Goal: Information Seeking & Learning: Learn about a topic

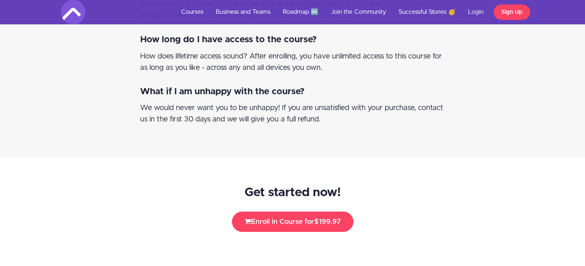
scroll to position [5683, 0]
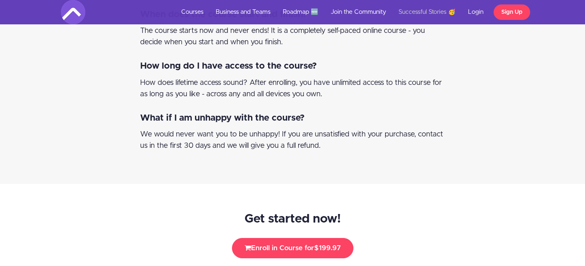
click at [431, 16] on link "Successful Stories 🥳" at bounding box center [426, 12] width 69 height 24
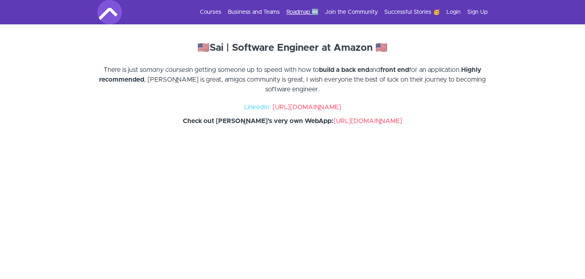
click at [303, 11] on link "Roadmap 🆕" at bounding box center [302, 12] width 32 height 8
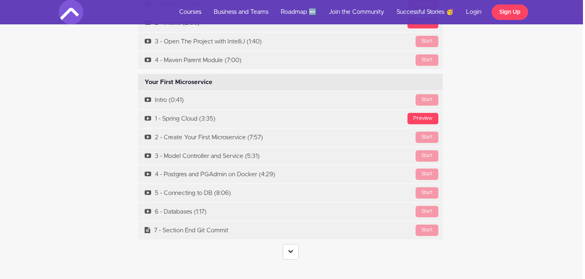
scroll to position [2385, 2]
click at [291, 244] on link at bounding box center [290, 251] width 16 height 15
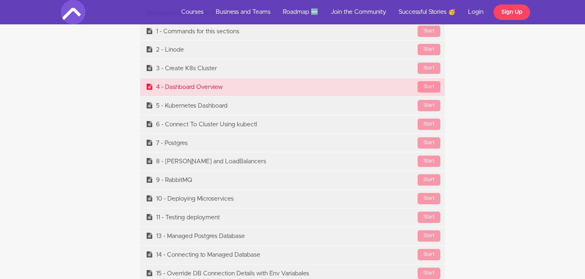
scroll to position [5028, 0]
